Goal: Task Accomplishment & Management: Manage account settings

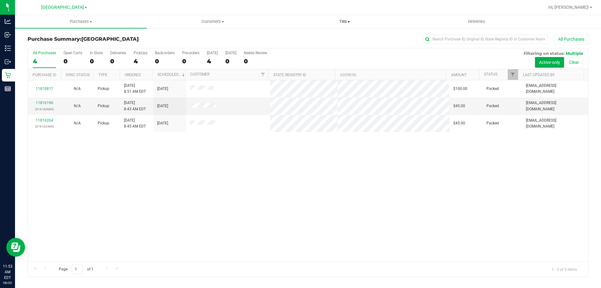
click at [354, 21] on span "Tills" at bounding box center [344, 22] width 131 height 6
click at [312, 40] on span "Manage tills" at bounding box center [300, 37] width 42 height 5
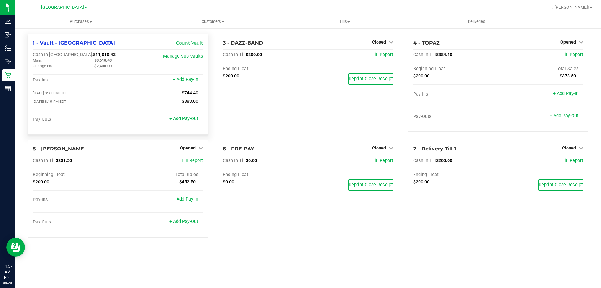
drag, startPoint x: 312, startPoint y: 40, endPoint x: 184, endPoint y: 124, distance: 152.7
click at [184, 124] on div "Pay-Outs + Add Pay-Out" at bounding box center [118, 120] width 170 height 8
click at [186, 121] on link "+ Add Pay-Out" at bounding box center [183, 118] width 29 height 5
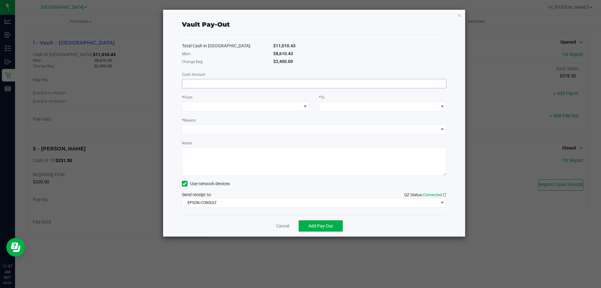
click at [275, 82] on input at bounding box center [314, 83] width 264 height 9
type input "$8,610.43"
click at [270, 103] on span at bounding box center [241, 106] width 119 height 9
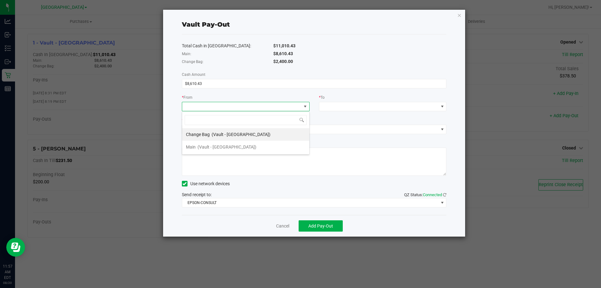
scroll to position [9, 128]
click at [260, 148] on li "Main (Vault - [GEOGRAPHIC_DATA])" at bounding box center [245, 147] width 127 height 13
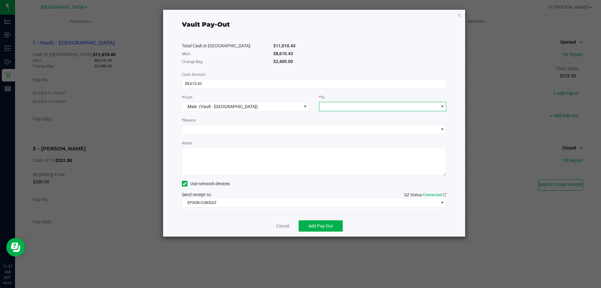
click at [334, 103] on span at bounding box center [378, 106] width 119 height 9
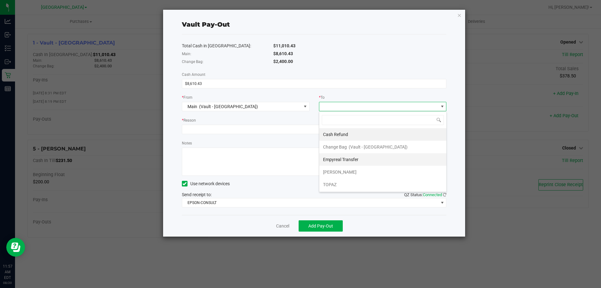
click at [348, 161] on span "Empyreal Transfer" at bounding box center [340, 159] width 35 height 5
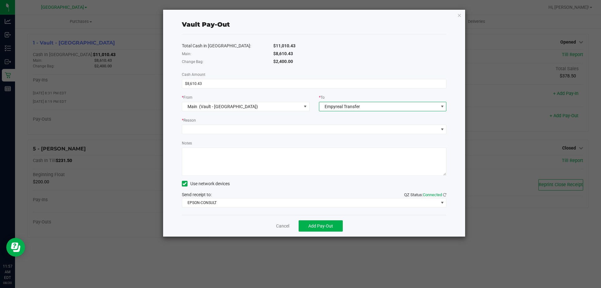
click at [275, 124] on div "* Reason" at bounding box center [314, 121] width 265 height 8
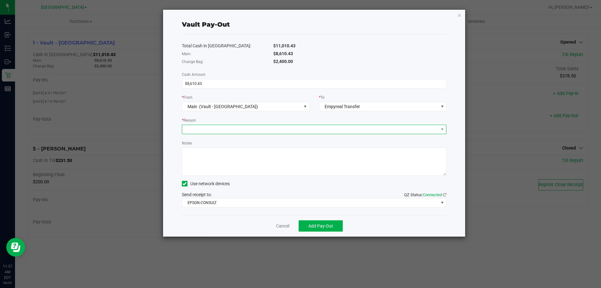
click at [246, 132] on span at bounding box center [310, 129] width 256 height 9
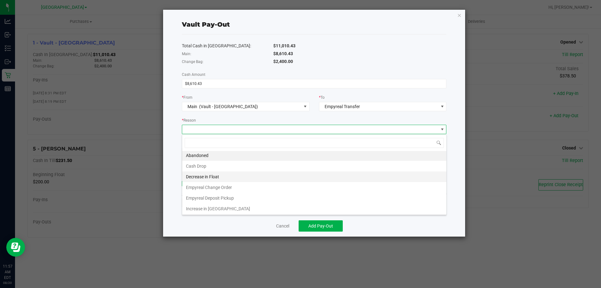
scroll to position [1, 0]
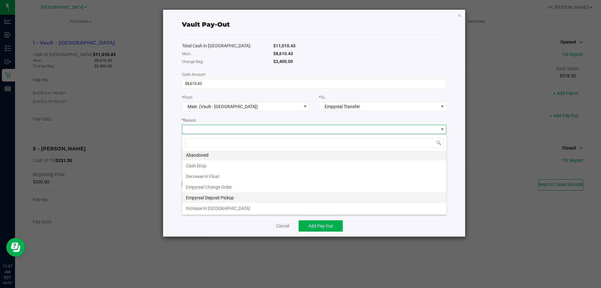
click at [233, 200] on li "Empyreal Deposit Pickup" at bounding box center [314, 197] width 264 height 11
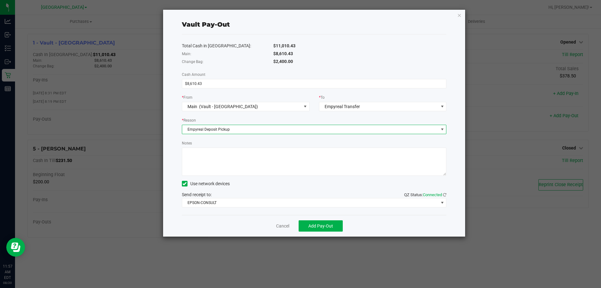
click at [237, 159] on textarea "Notes" at bounding box center [314, 161] width 265 height 28
type textarea "Emp Pick Up 8/20"
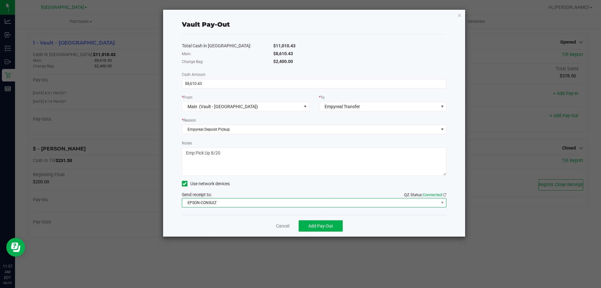
click at [203, 204] on span "EPSON-CONSULT" at bounding box center [310, 202] width 256 height 9
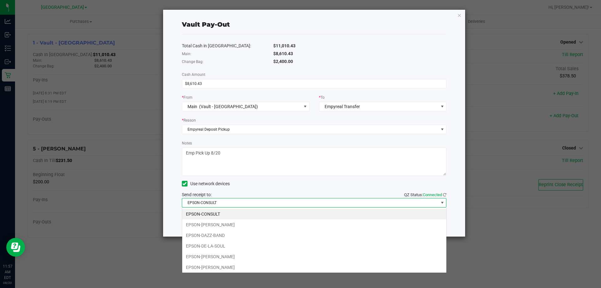
scroll to position [9, 265]
click at [224, 223] on li "EPSON-[PERSON_NAME]" at bounding box center [314, 224] width 264 height 11
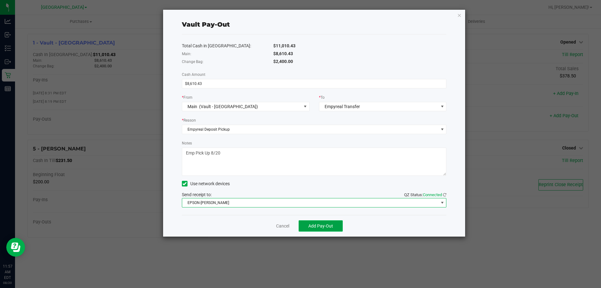
click at [330, 228] on span "Add Pay-Out" at bounding box center [320, 225] width 25 height 5
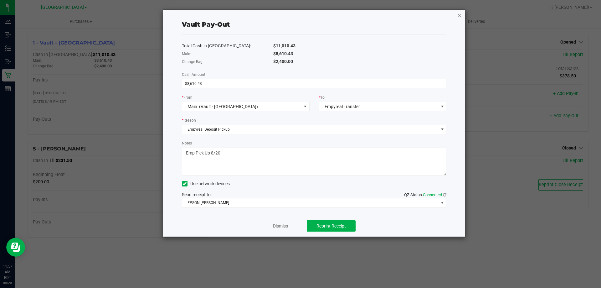
click at [457, 14] on icon "button" at bounding box center [459, 15] width 4 height 8
